Goal: Information Seeking & Learning: Learn about a topic

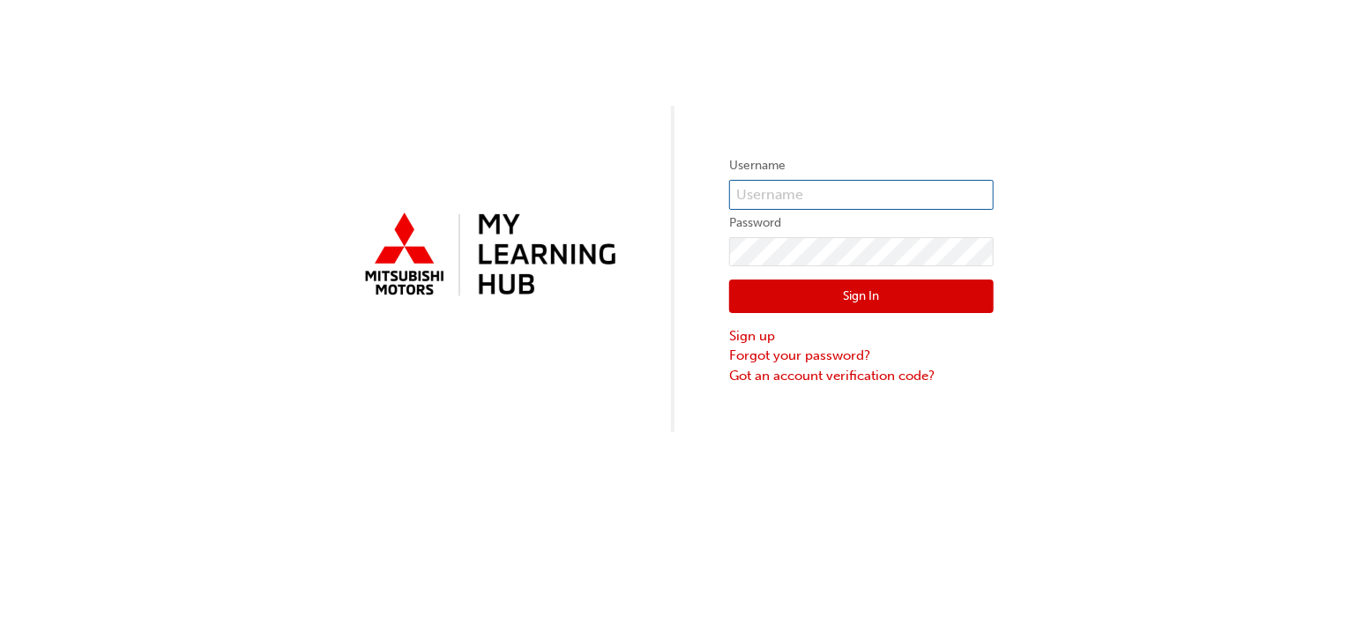
type input "0005969683"
click at [915, 303] on button "Sign In" at bounding box center [861, 297] width 265 height 34
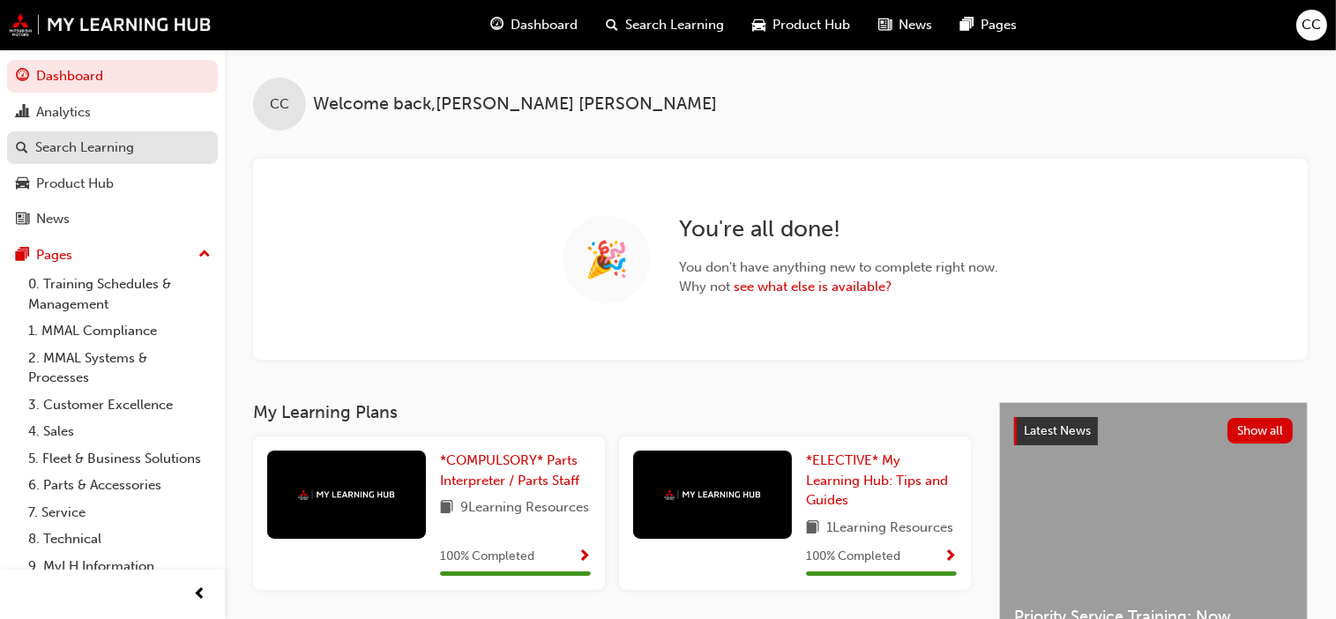
click at [63, 145] on div "Search Learning" at bounding box center [84, 148] width 99 height 20
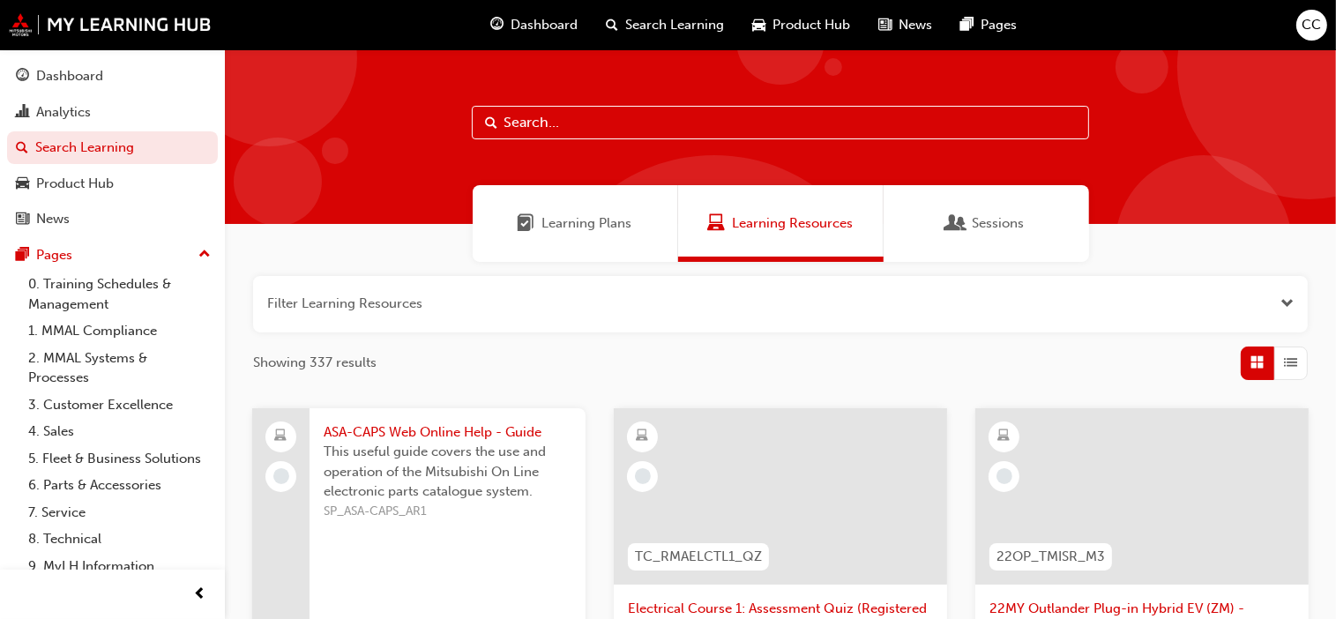
click at [574, 213] on span "Learning Plans" at bounding box center [587, 223] width 90 height 20
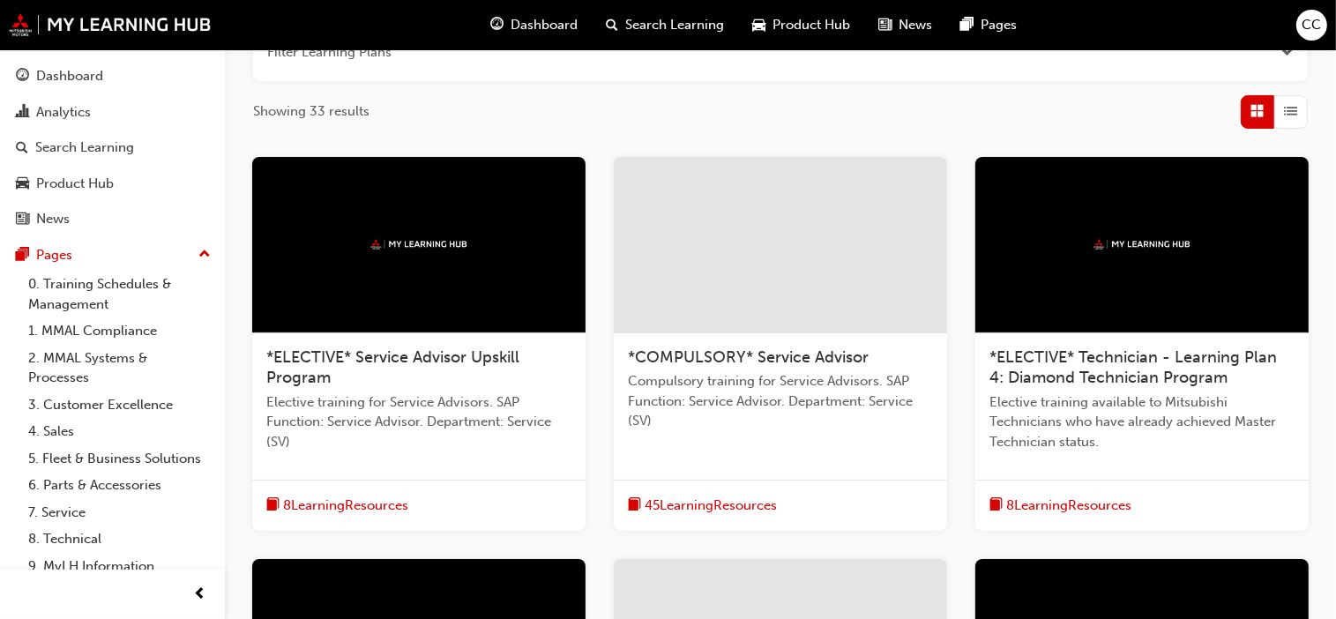
scroll to position [250, 0]
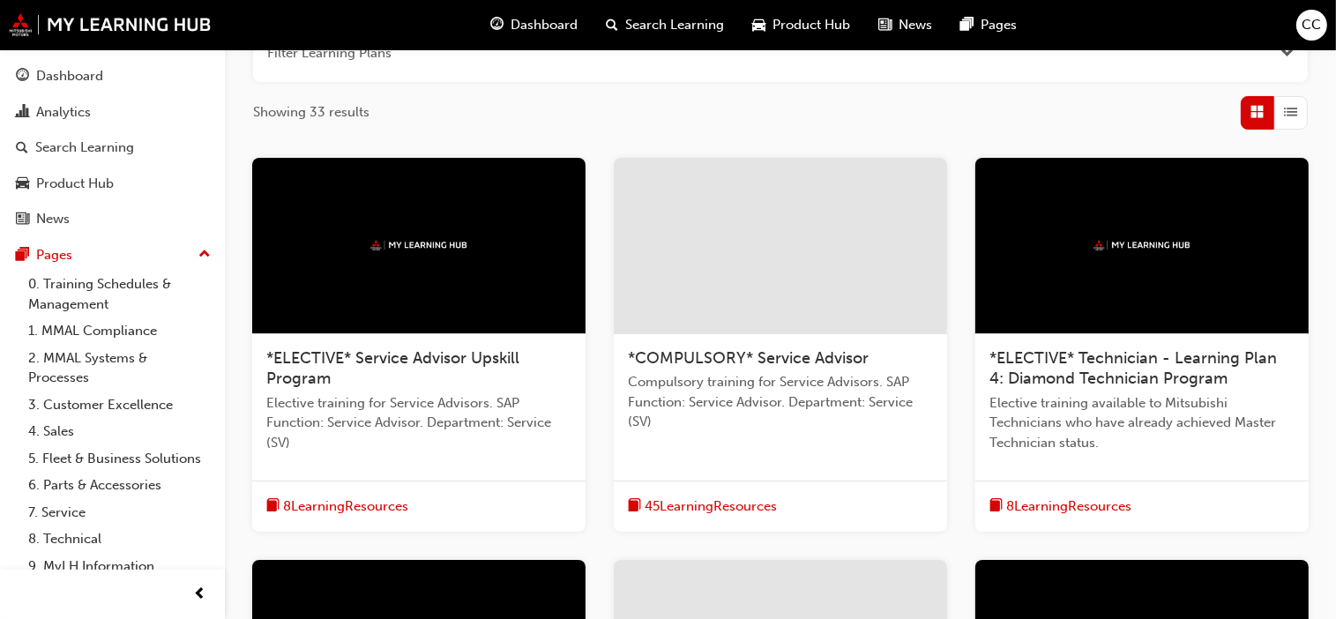
click at [752, 358] on span "*COMPULSORY* Service Advisor" at bounding box center [748, 357] width 241 height 19
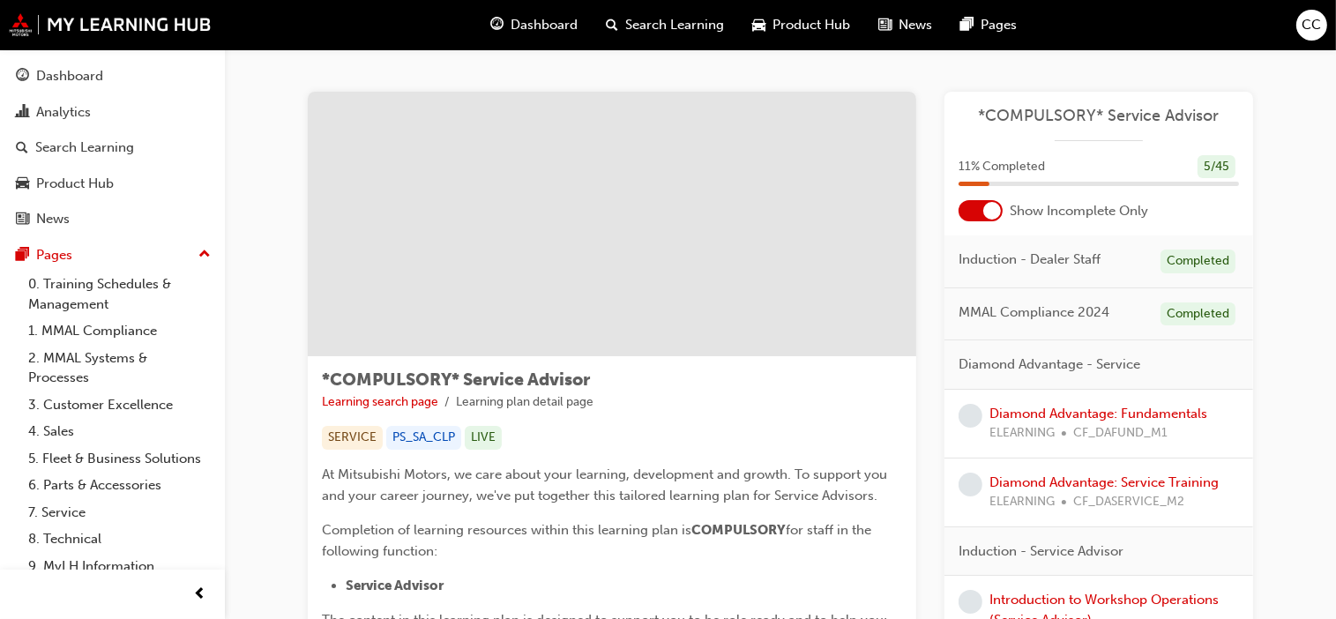
click at [991, 212] on div at bounding box center [992, 211] width 18 height 18
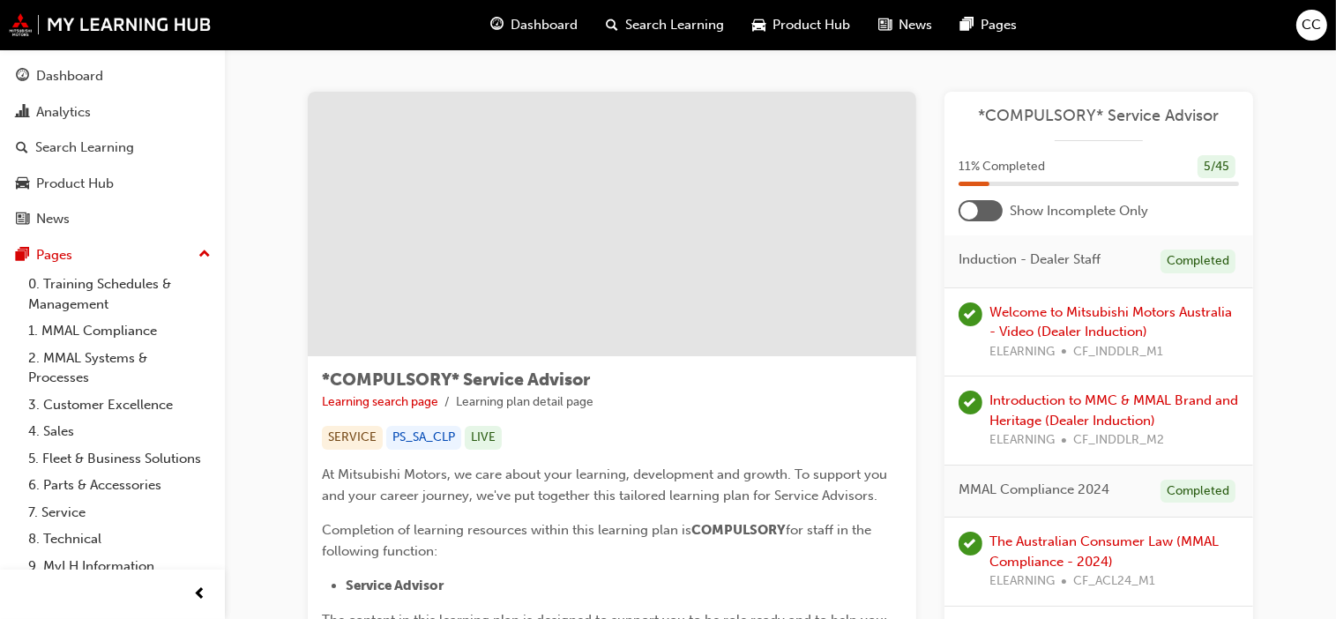
click at [971, 213] on div at bounding box center [969, 211] width 18 height 18
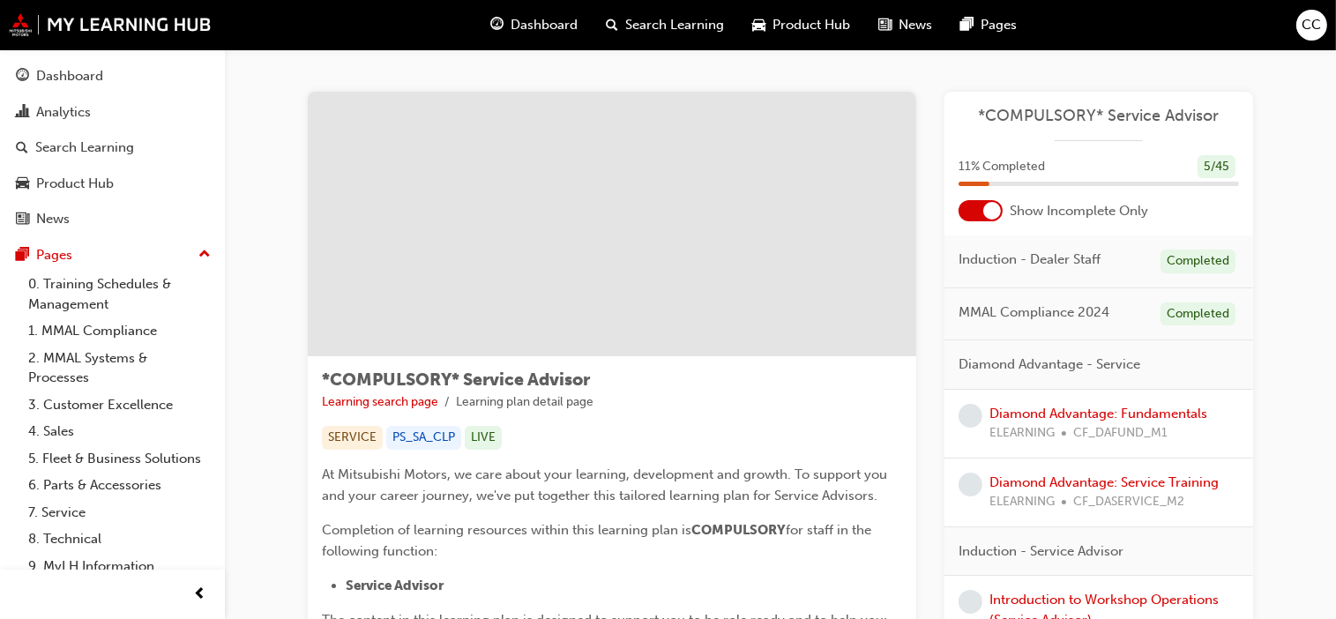
click at [994, 216] on div at bounding box center [992, 211] width 18 height 18
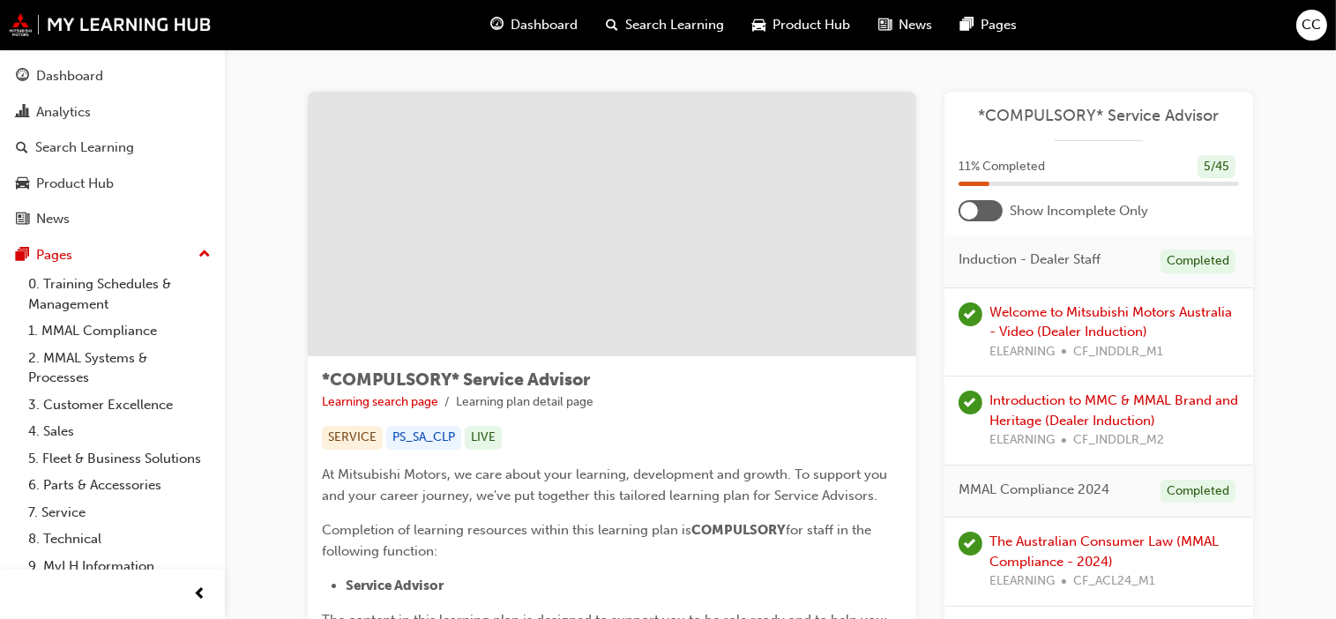
click at [994, 216] on div at bounding box center [981, 210] width 44 height 21
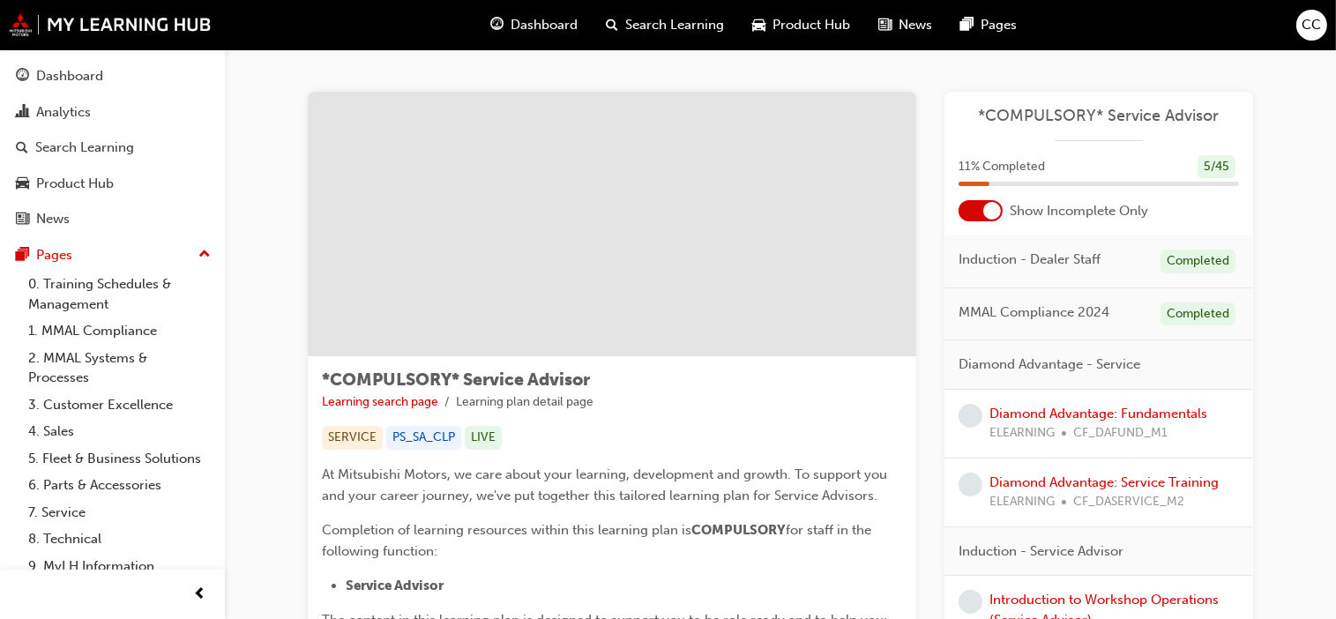
click at [669, 26] on span "Search Learning" at bounding box center [675, 25] width 99 height 20
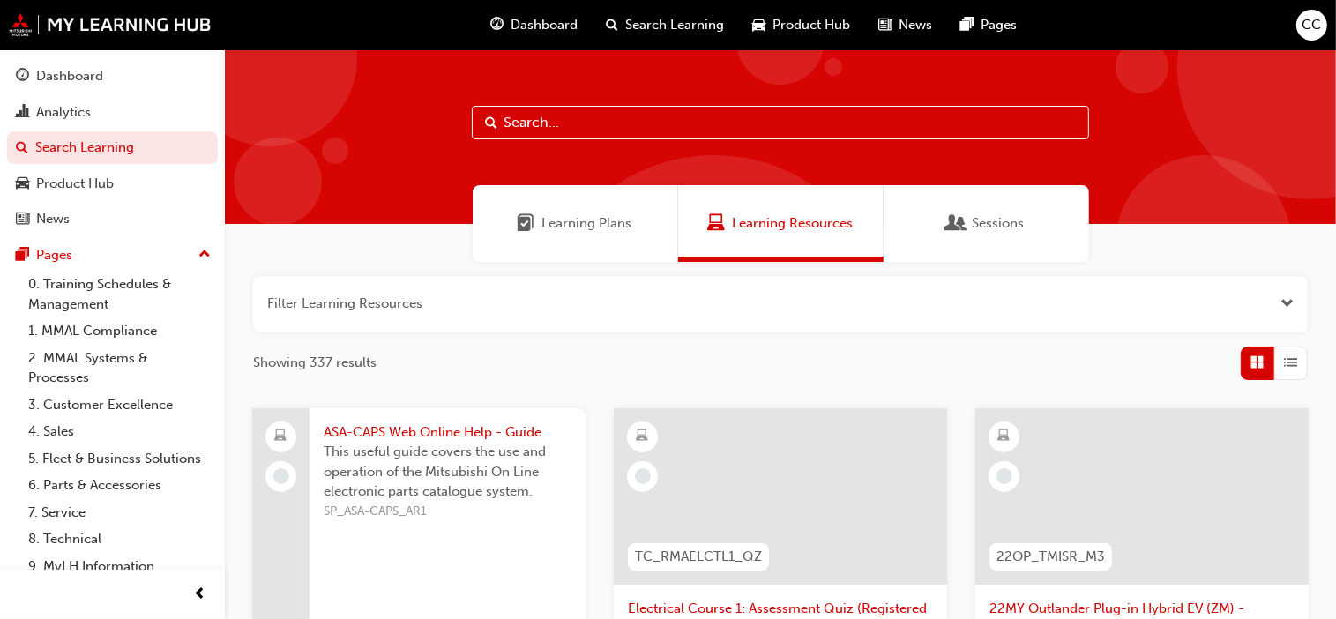
click at [580, 226] on span "Learning Plans" at bounding box center [587, 223] width 90 height 20
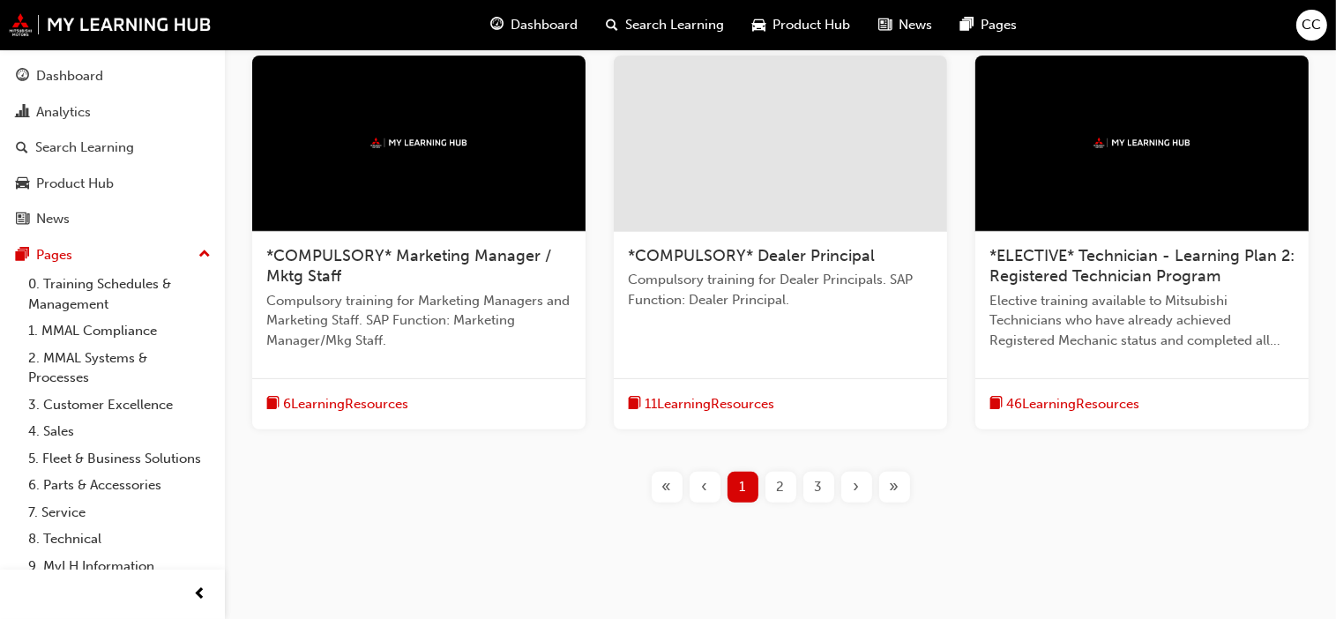
scroll to position [780, 0]
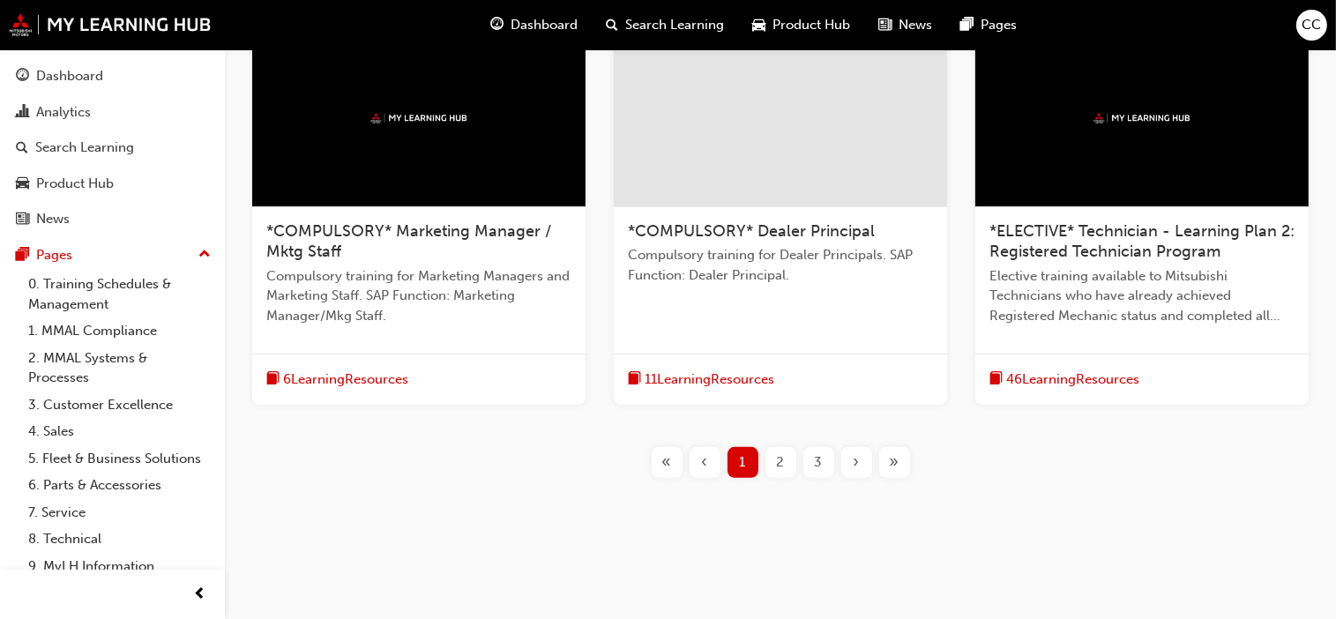
click at [777, 456] on span "2" at bounding box center [781, 462] width 8 height 20
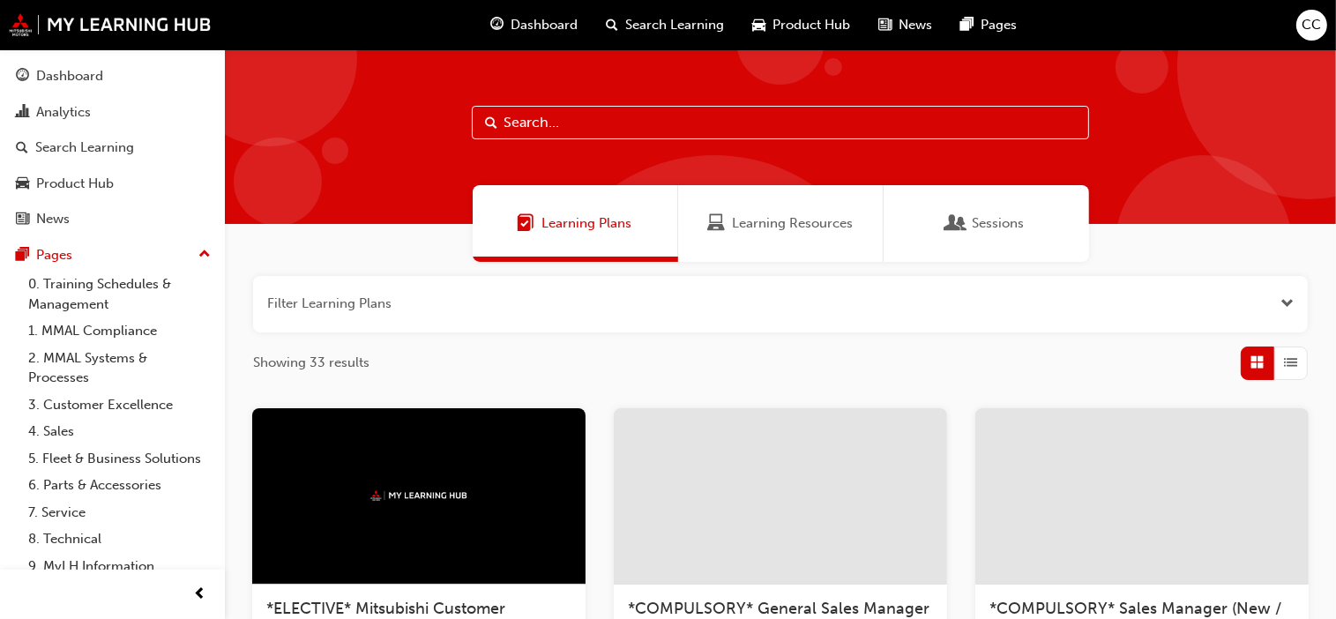
click at [1282, 304] on span "Open the filter" at bounding box center [1287, 304] width 13 height 20
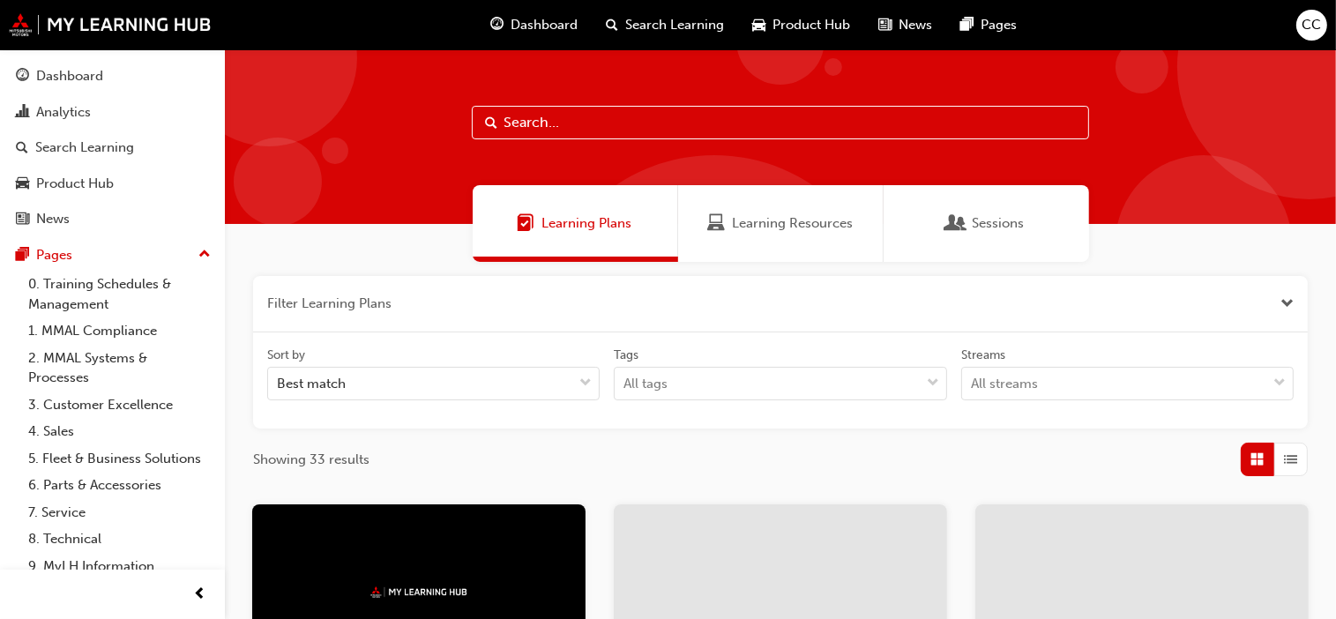
click at [1282, 304] on span "Close the filter" at bounding box center [1287, 304] width 13 height 20
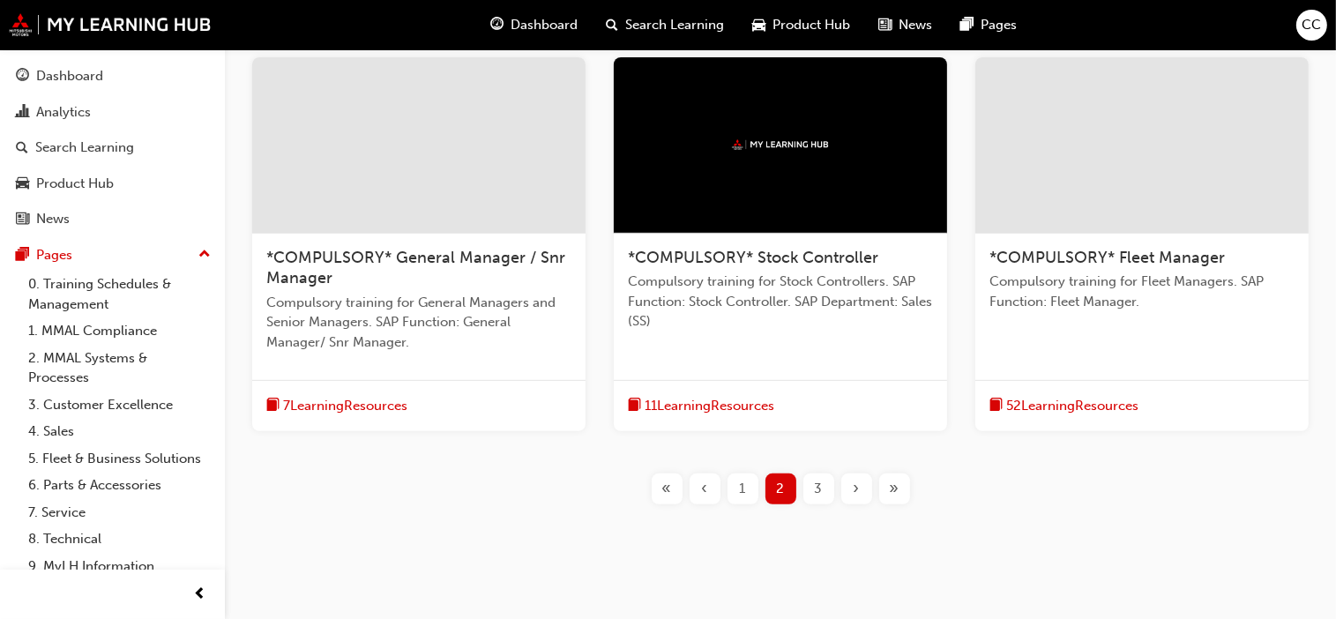
scroll to position [781, 0]
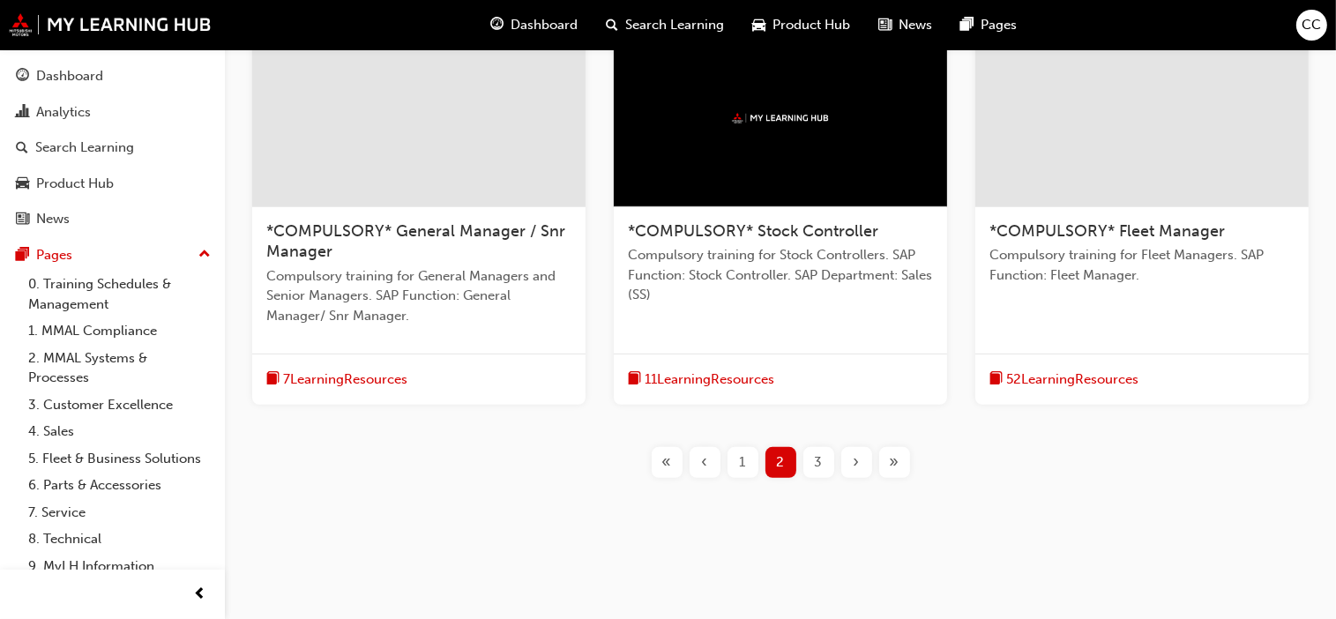
click at [812, 465] on div "3" at bounding box center [818, 462] width 31 height 31
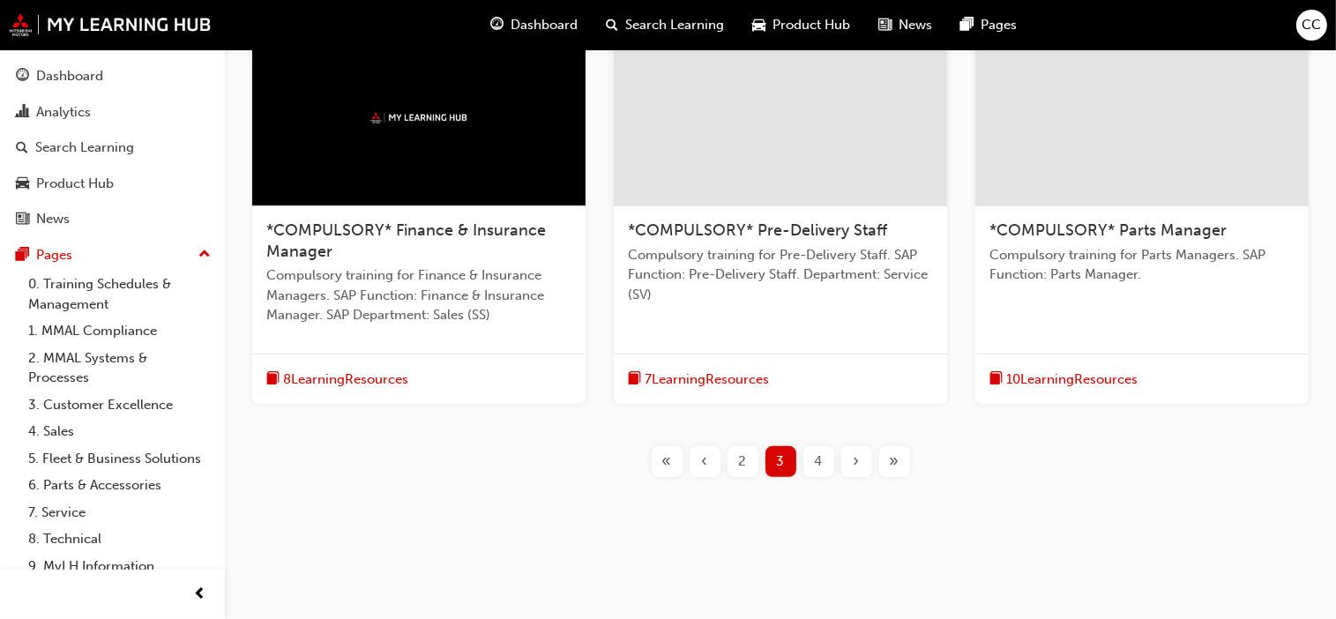
scroll to position [671, 0]
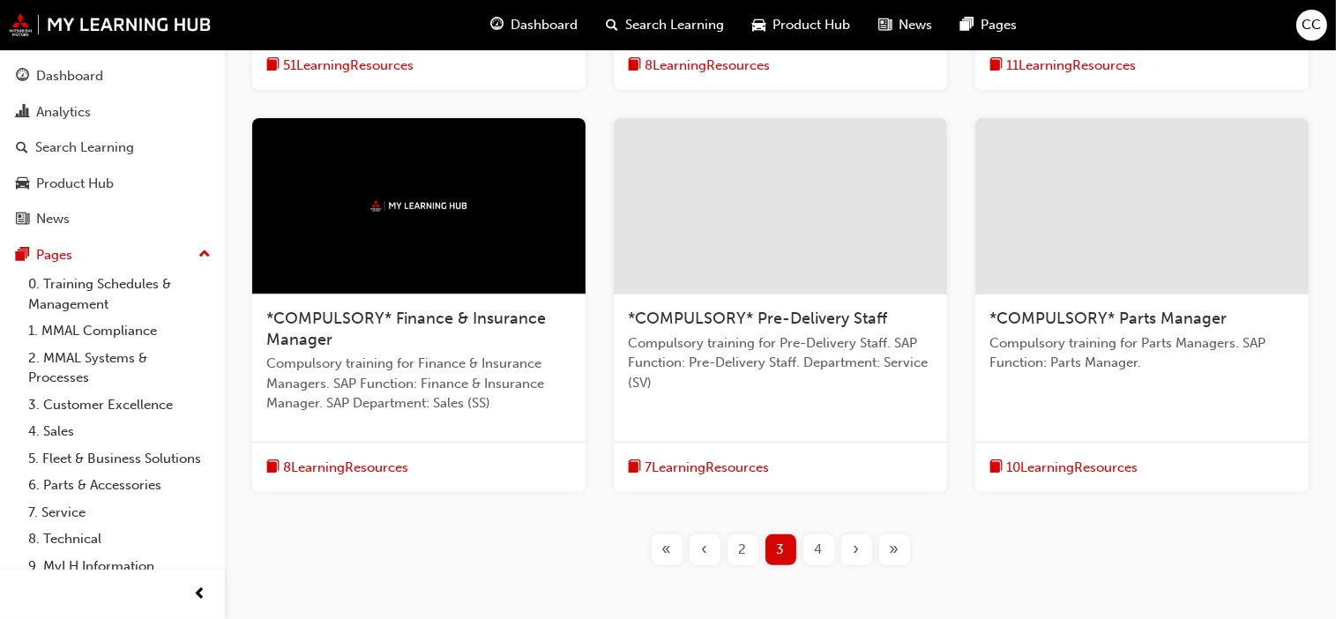
click at [1199, 320] on span "*COMPULSORY* Parts Manager" at bounding box center [1108, 318] width 237 height 19
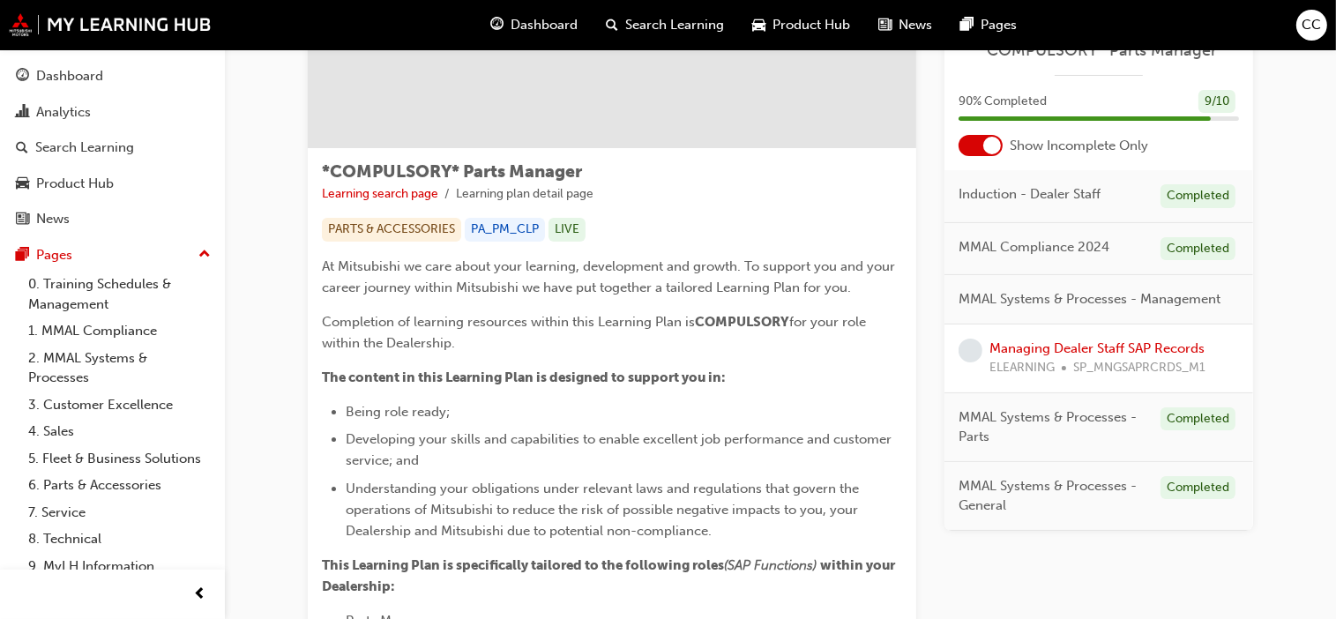
scroll to position [265, 0]
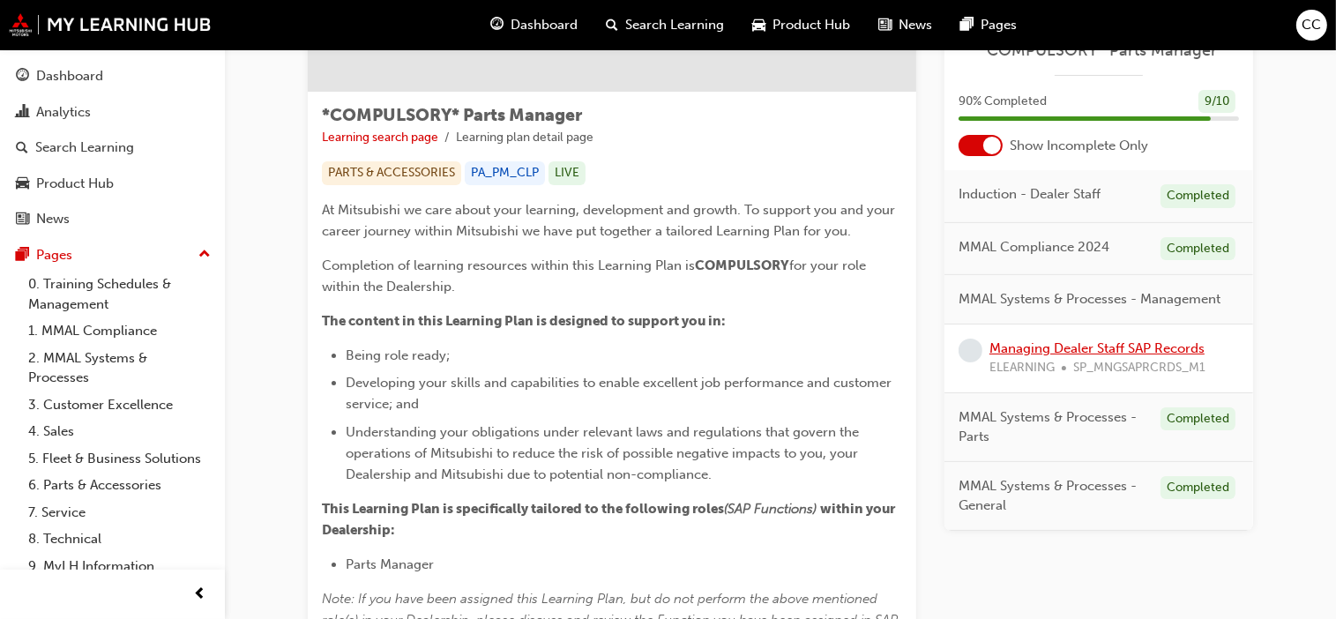
click at [1086, 350] on link "Managing Dealer Staff SAP Records" at bounding box center [1097, 348] width 215 height 16
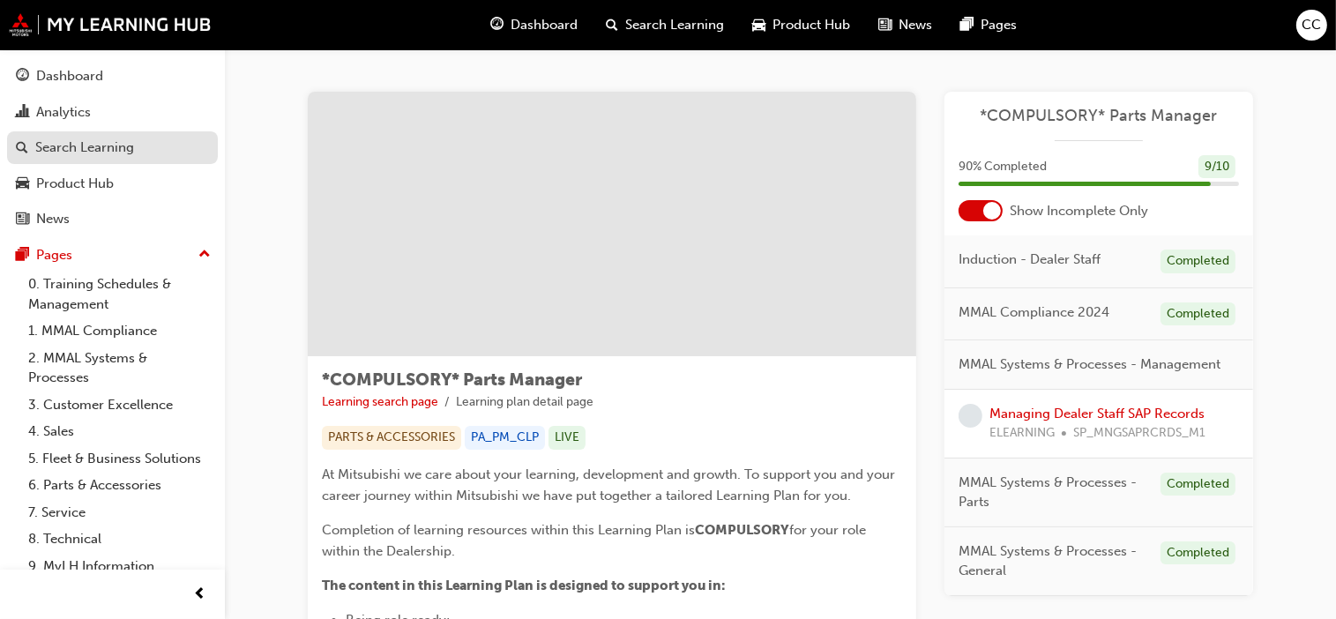
click at [99, 144] on div "Search Learning" at bounding box center [84, 148] width 99 height 20
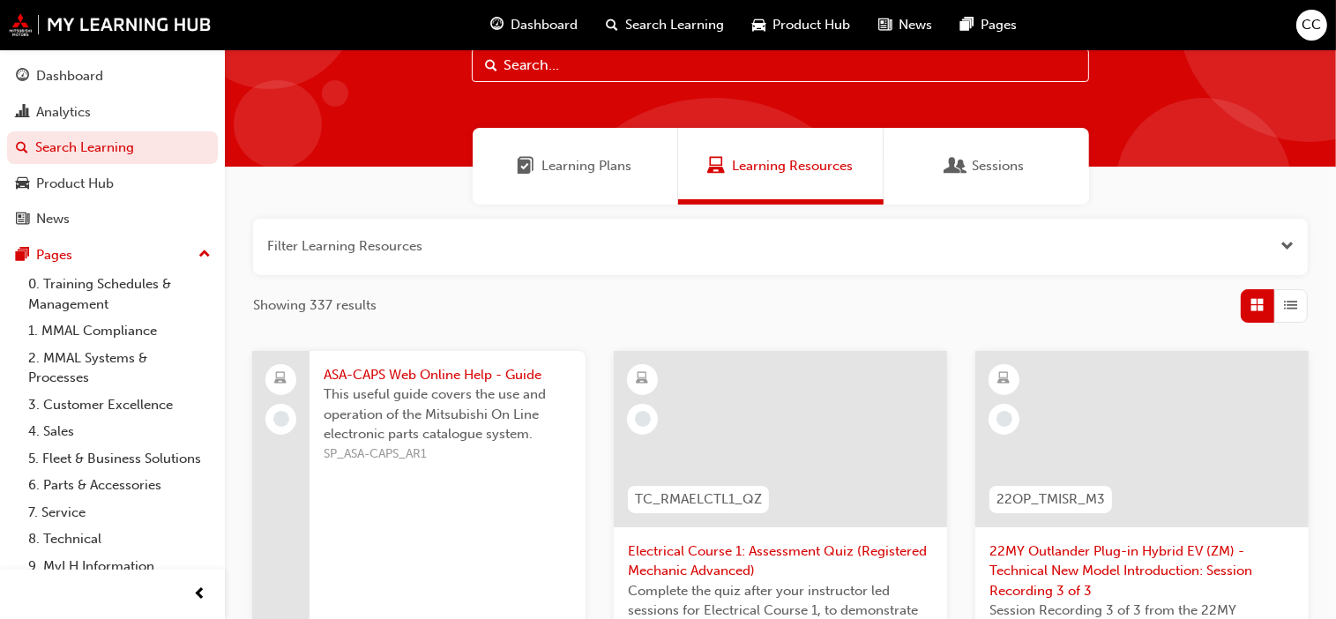
scroll to position [88, 0]
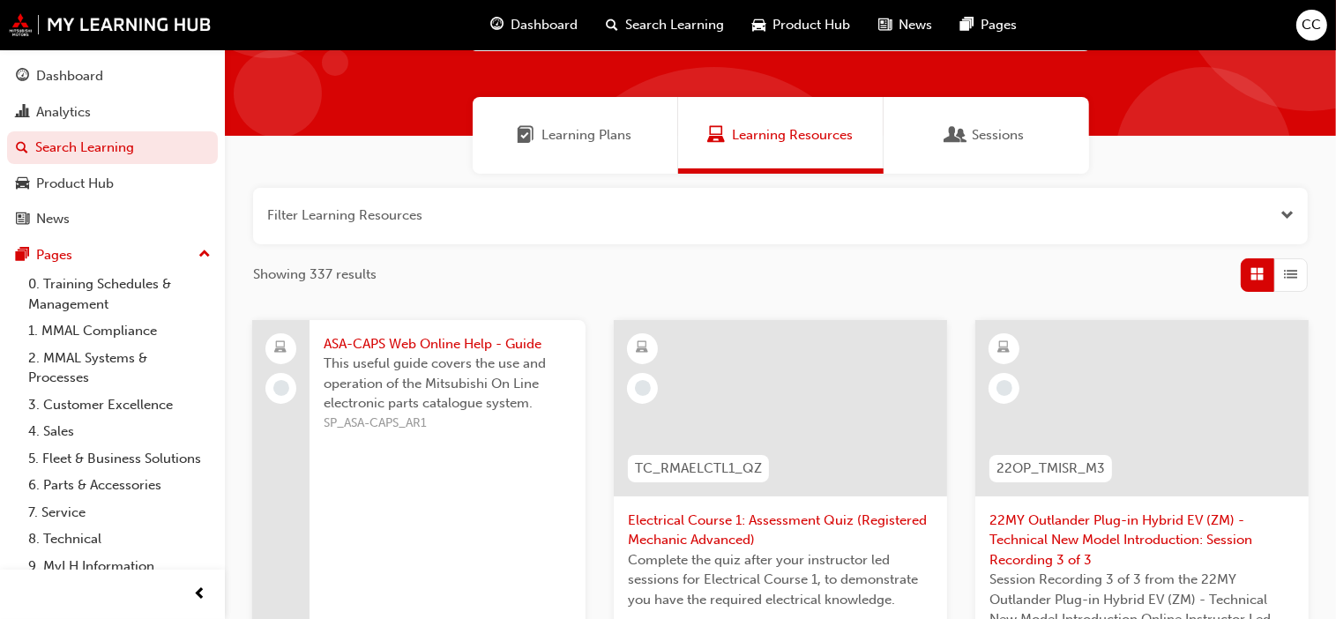
click at [561, 119] on div "Learning Plans" at bounding box center [575, 135] width 205 height 77
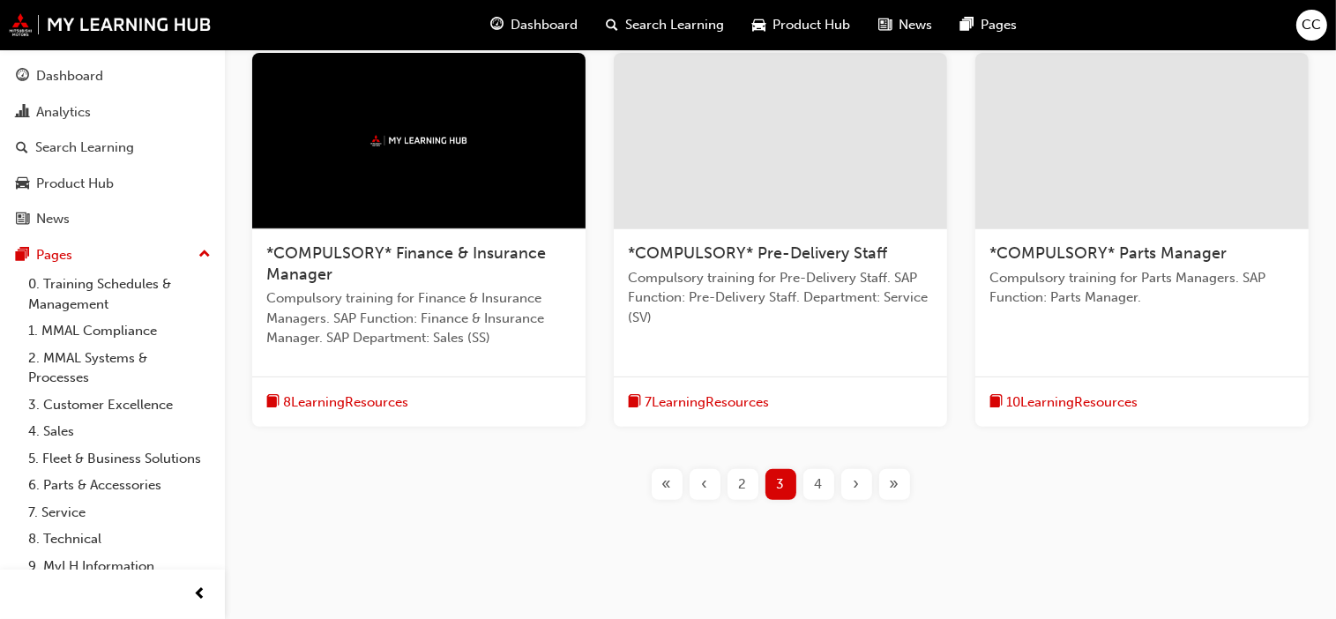
scroll to position [759, 0]
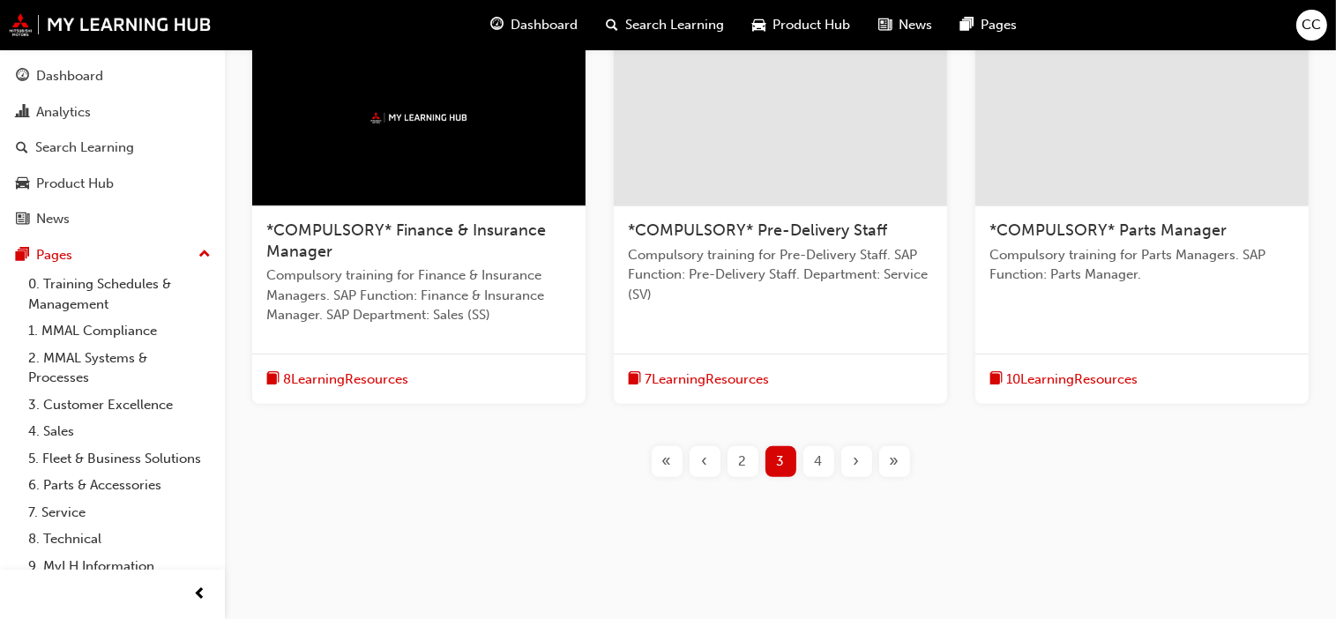
click at [812, 459] on div "4" at bounding box center [818, 461] width 31 height 31
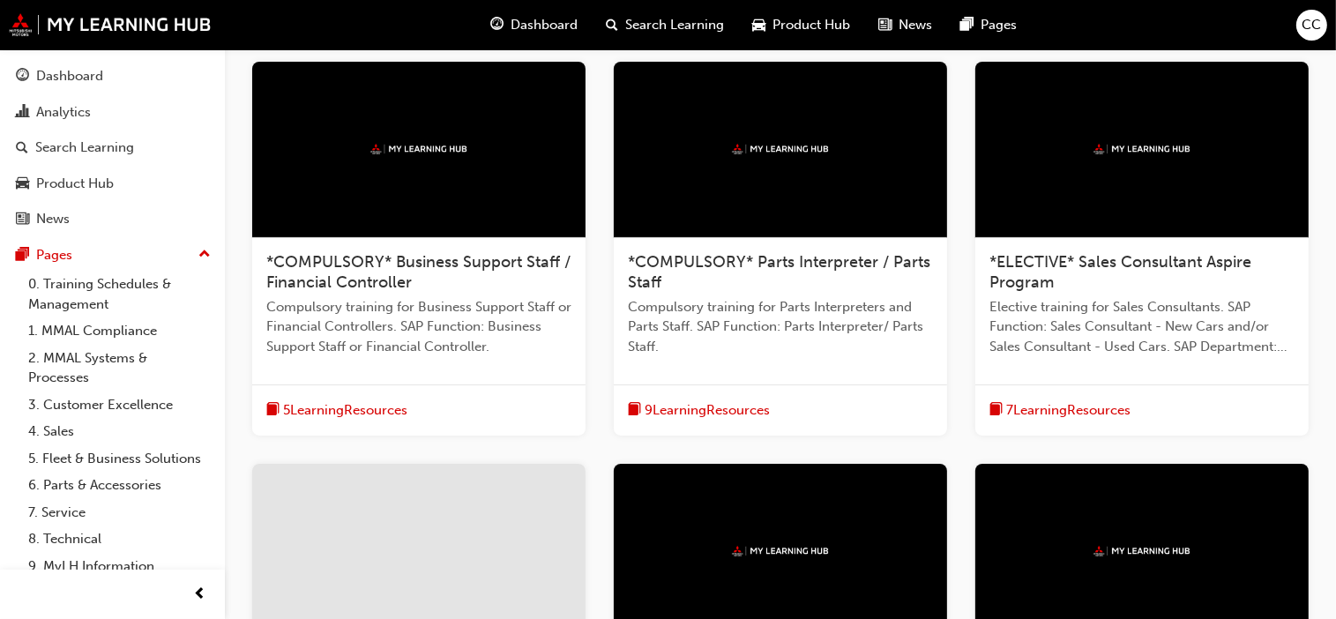
scroll to position [318, 0]
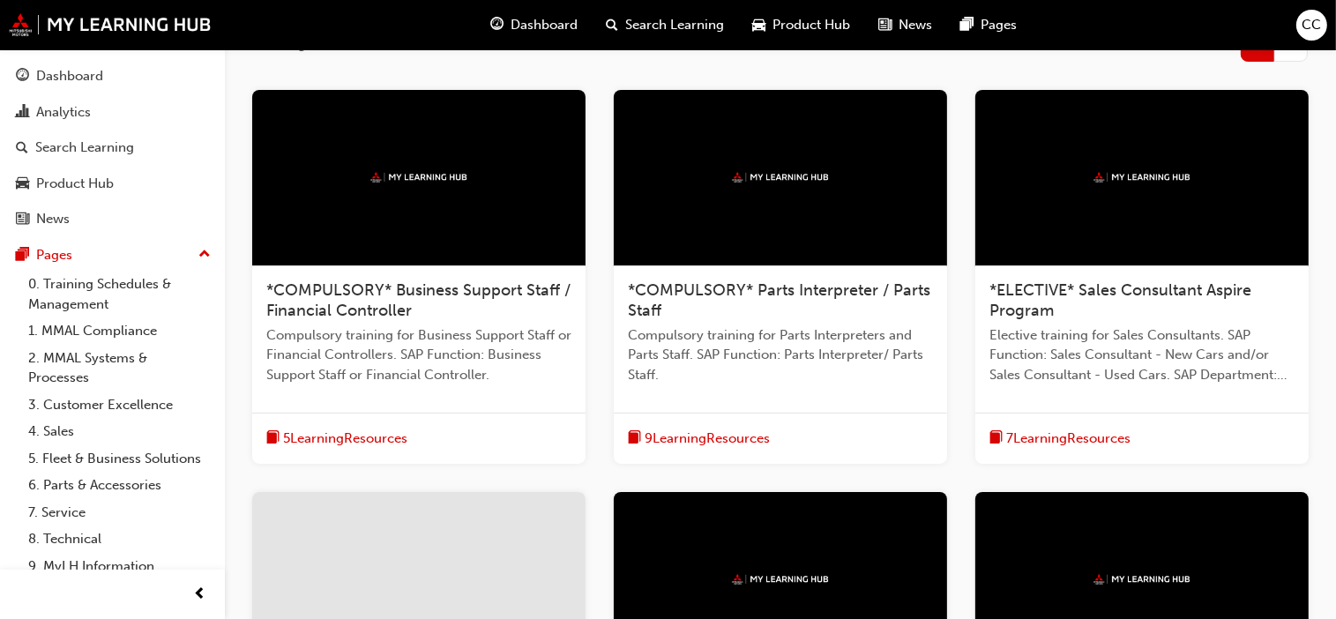
click at [783, 287] on span "*COMPULSORY* Parts Interpreter / Parts Staff" at bounding box center [779, 300] width 303 height 41
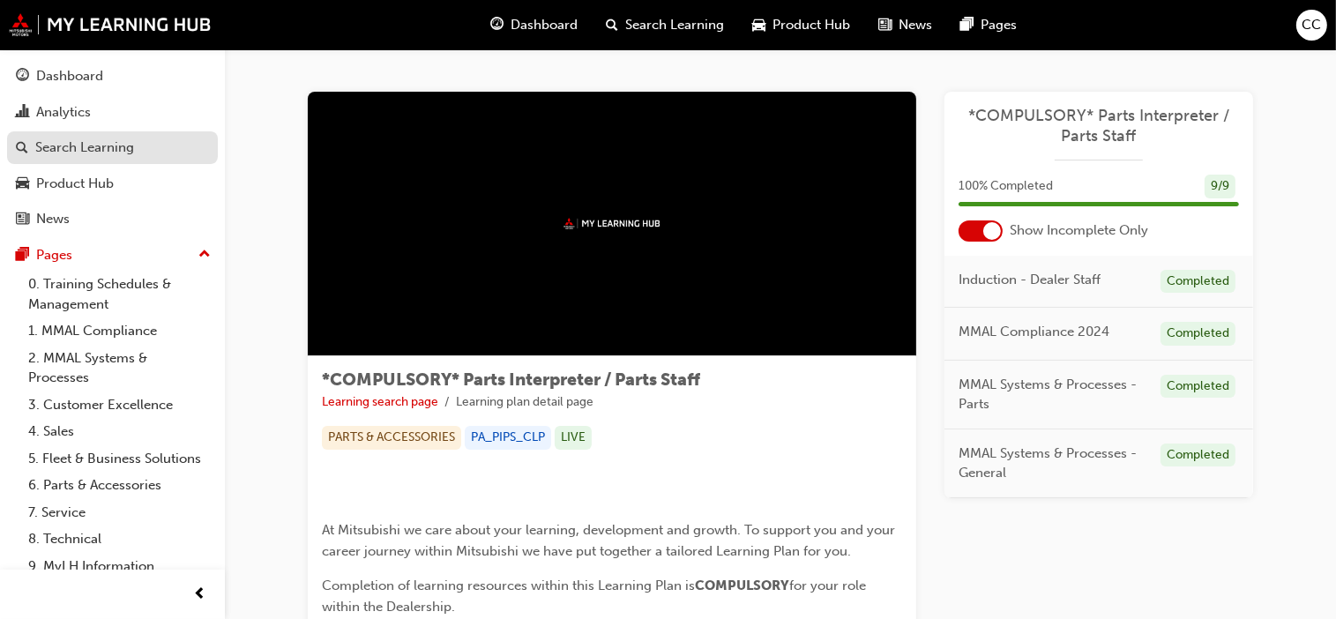
click at [96, 140] on div "Search Learning" at bounding box center [84, 148] width 99 height 20
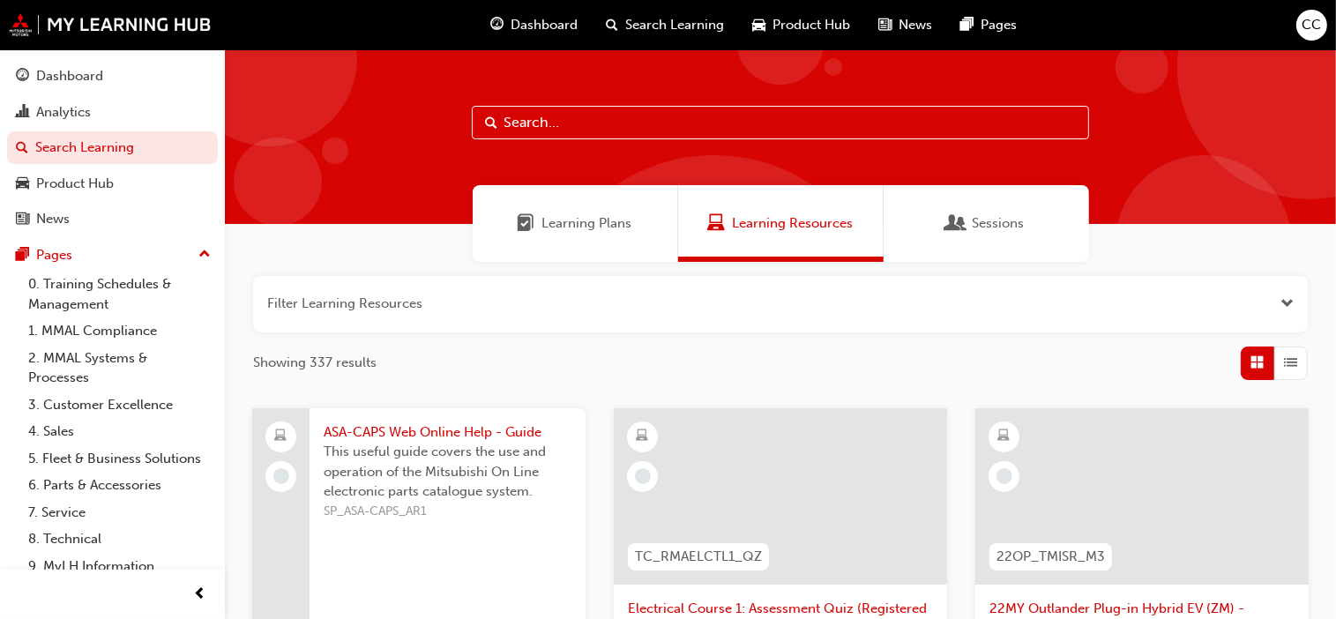
click at [587, 233] on span "Learning Plans" at bounding box center [587, 223] width 90 height 20
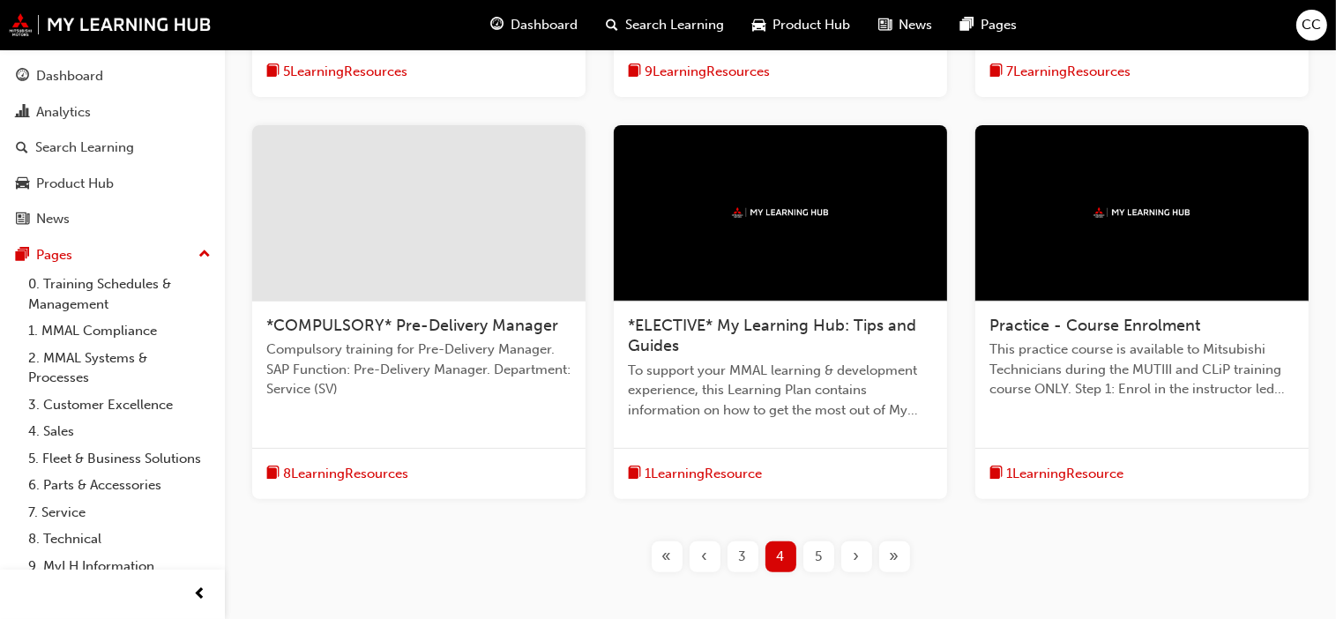
scroll to position [706, 0]
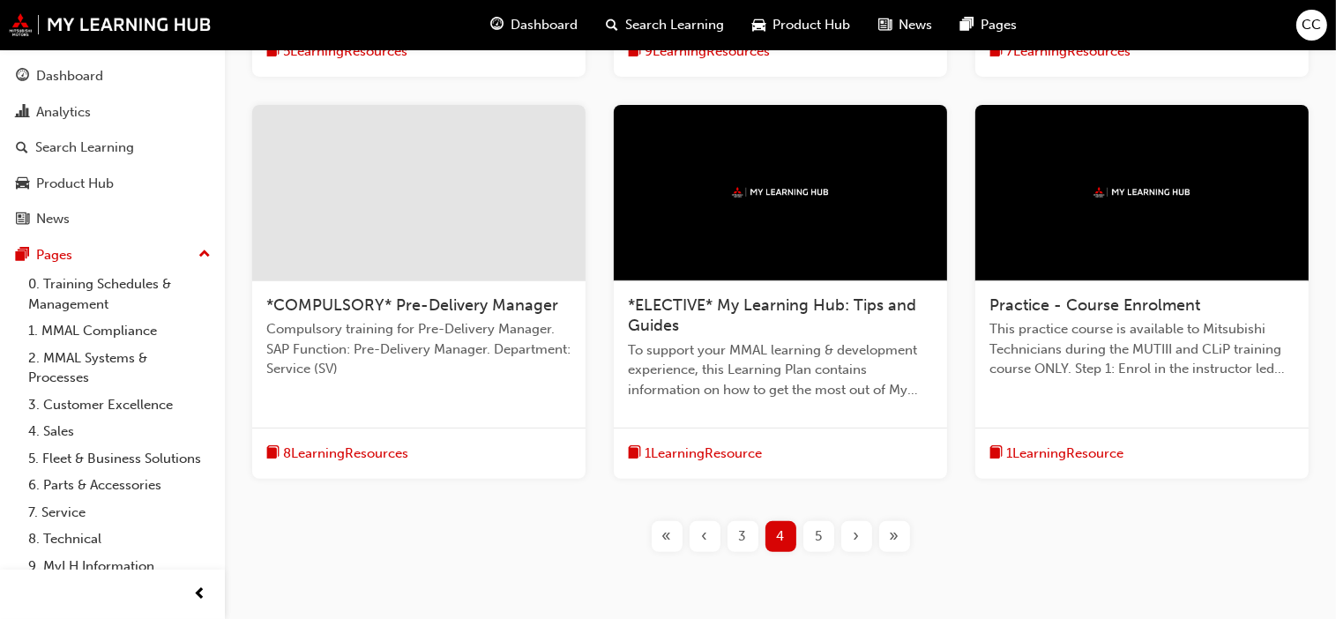
click at [483, 292] on div "*COMPULSORY* Pre-Delivery Manager Compulsory training for Pre-Delivery Manager.…" at bounding box center [418, 344] width 333 height 126
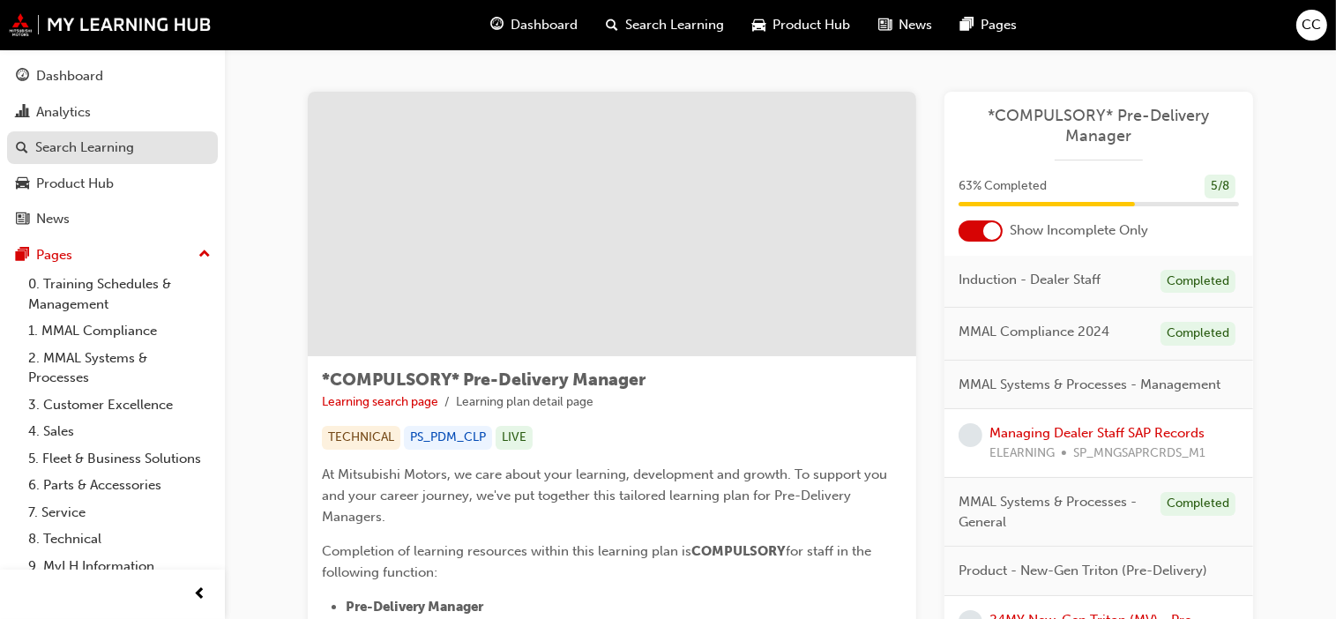
drag, startPoint x: 95, startPoint y: 151, endPoint x: 106, endPoint y: 153, distance: 10.7
click at [95, 151] on div "Search Learning" at bounding box center [84, 148] width 99 height 20
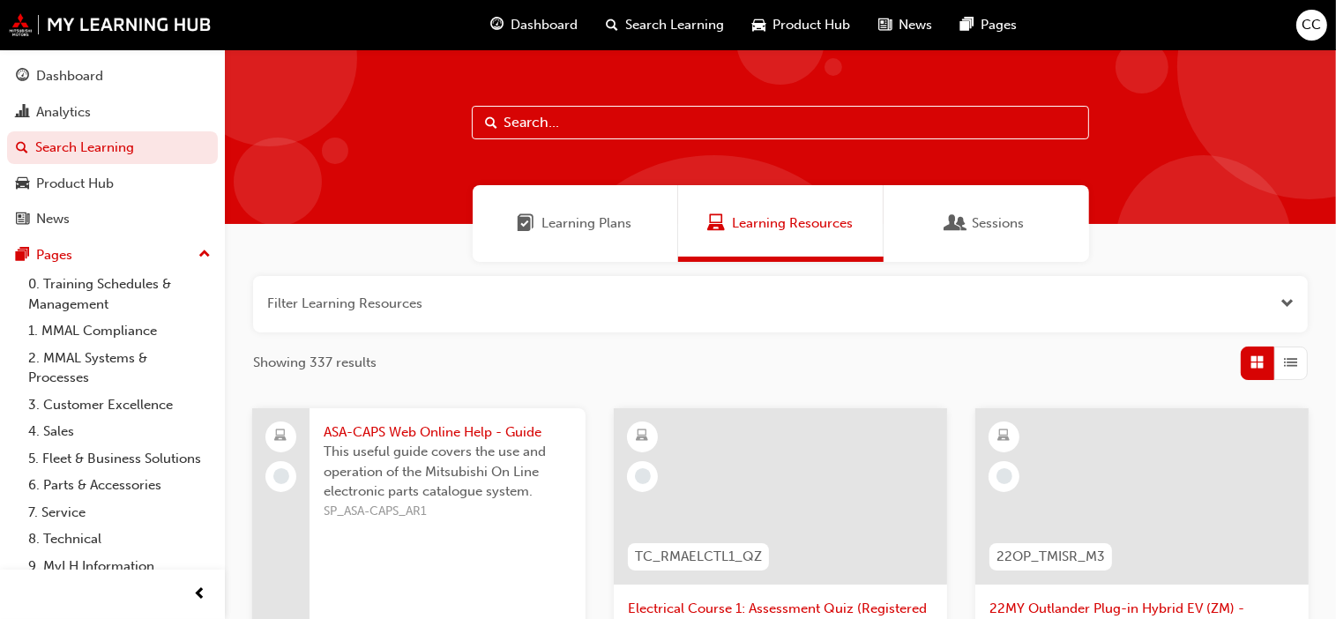
click at [554, 216] on span "Learning Plans" at bounding box center [587, 223] width 90 height 20
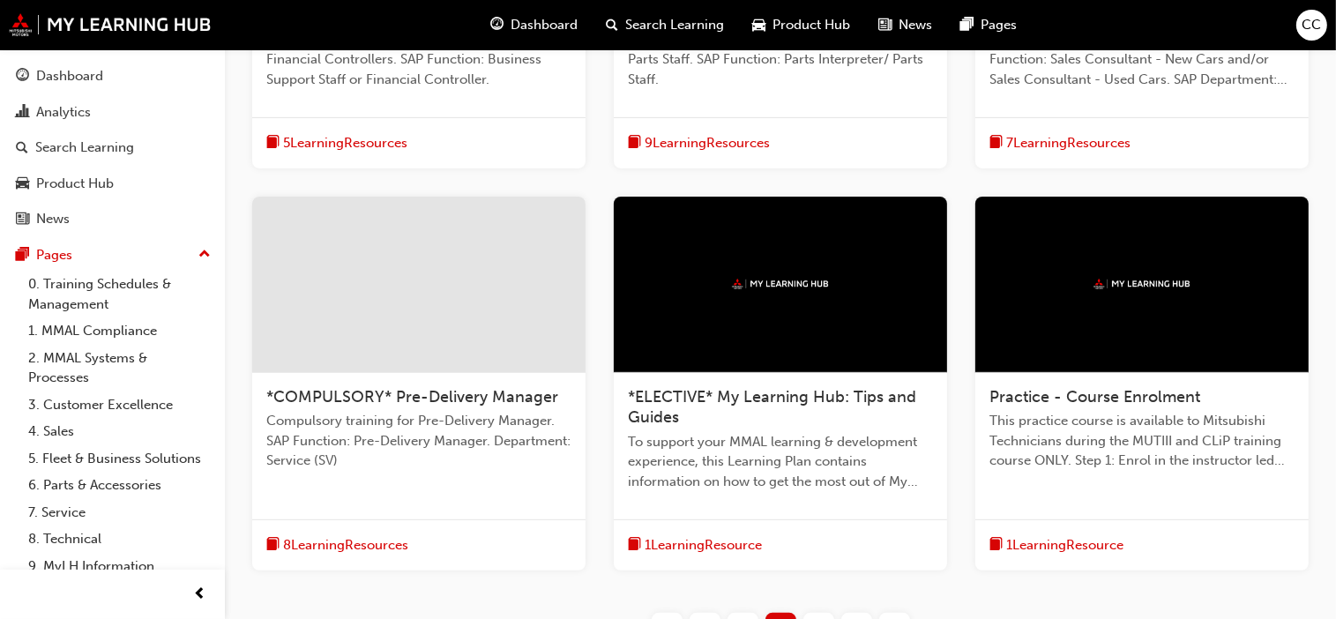
scroll to position [780, 0]
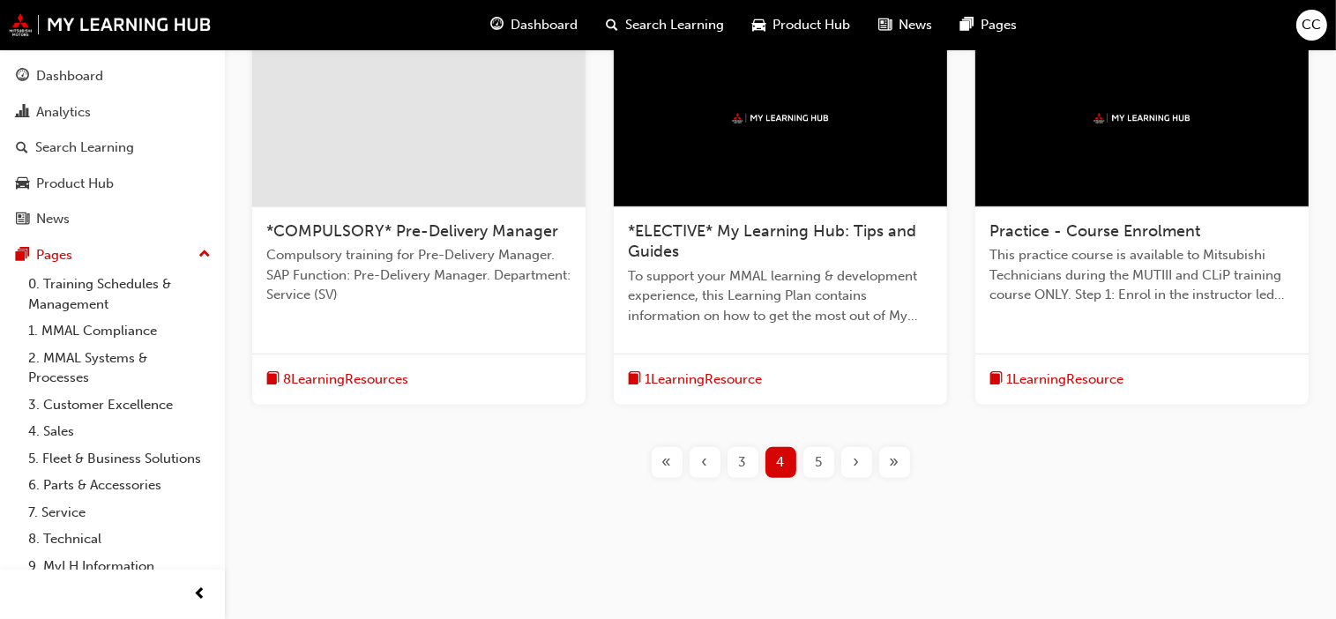
click at [823, 455] on div "5" at bounding box center [818, 462] width 31 height 31
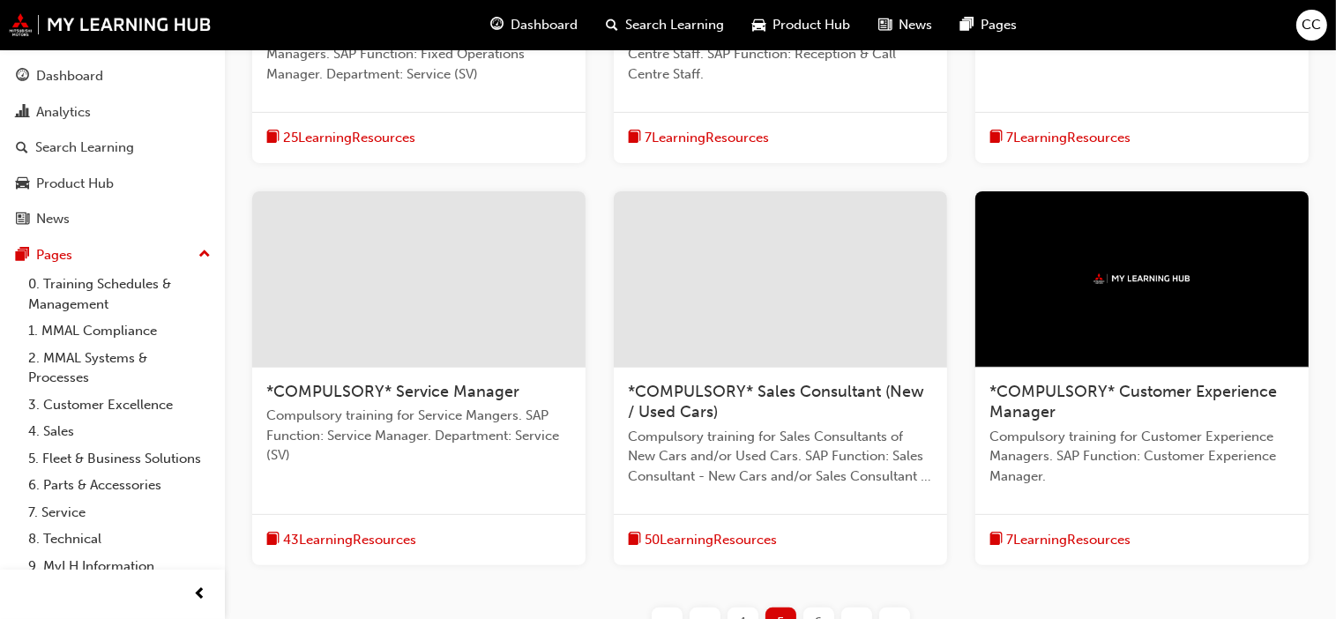
scroll to position [691, 0]
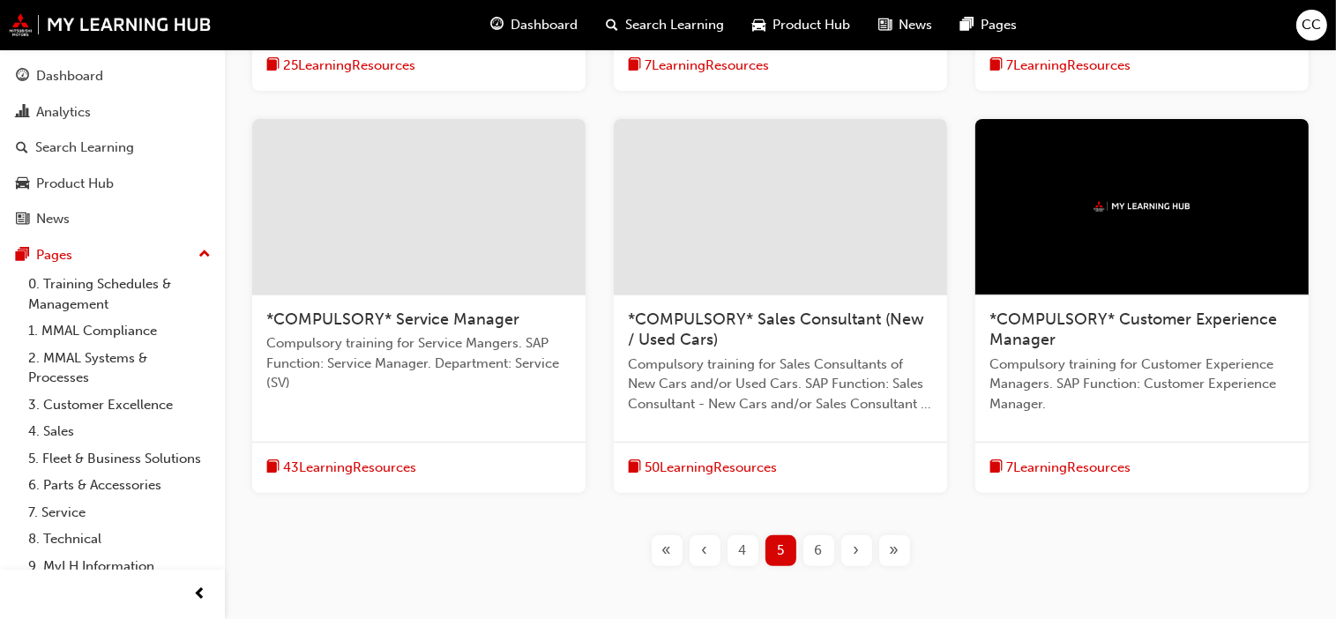
click at [440, 322] on span "*COMPULSORY* Service Manager" at bounding box center [392, 319] width 253 height 19
